Goal: Contribute content

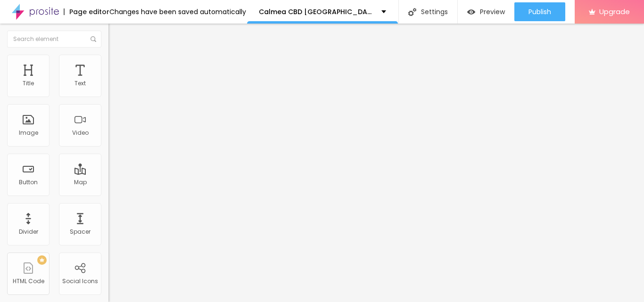
click at [109, 81] on span "Add image" at bounding box center [128, 77] width 39 height 8
click at [109, 193] on input "https://" at bounding box center [165, 188] width 113 height 9
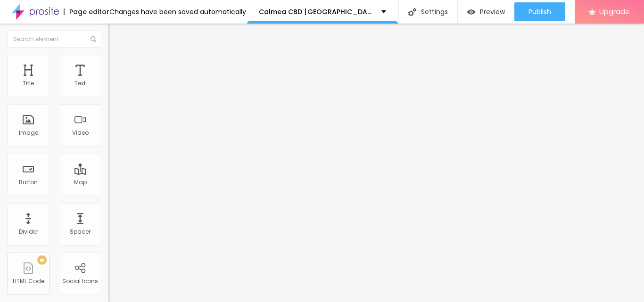
paste input "[DOMAIN_NAME][URL][DOMAIN_NAME]"
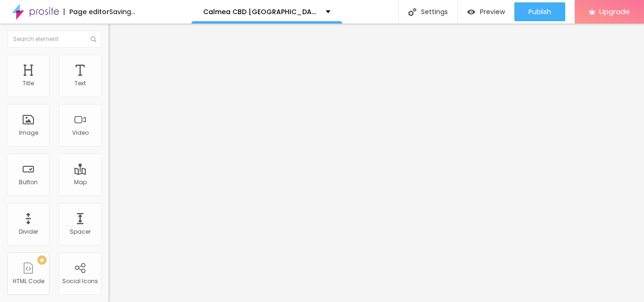
type input "[URL][DOMAIN_NAME][DOMAIN_NAME]"
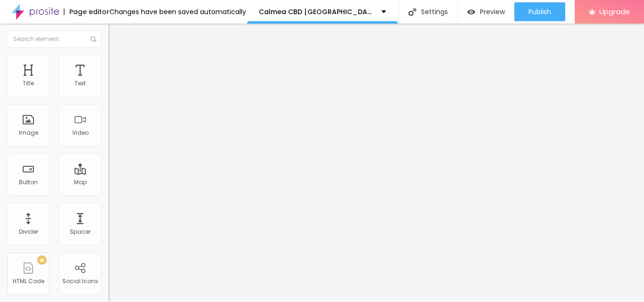
click at [109, 189] on div "Edit Text Style Advanced Typography Reset to default Shadow DISABLED Reset to d…" at bounding box center [163, 163] width 109 height 279
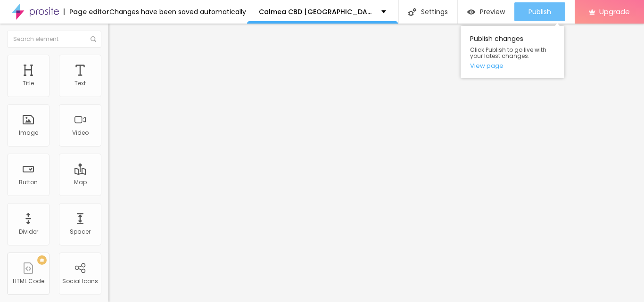
click at [540, 13] on span "Publish" at bounding box center [540, 12] width 23 height 8
